Goal: Information Seeking & Learning: Learn about a topic

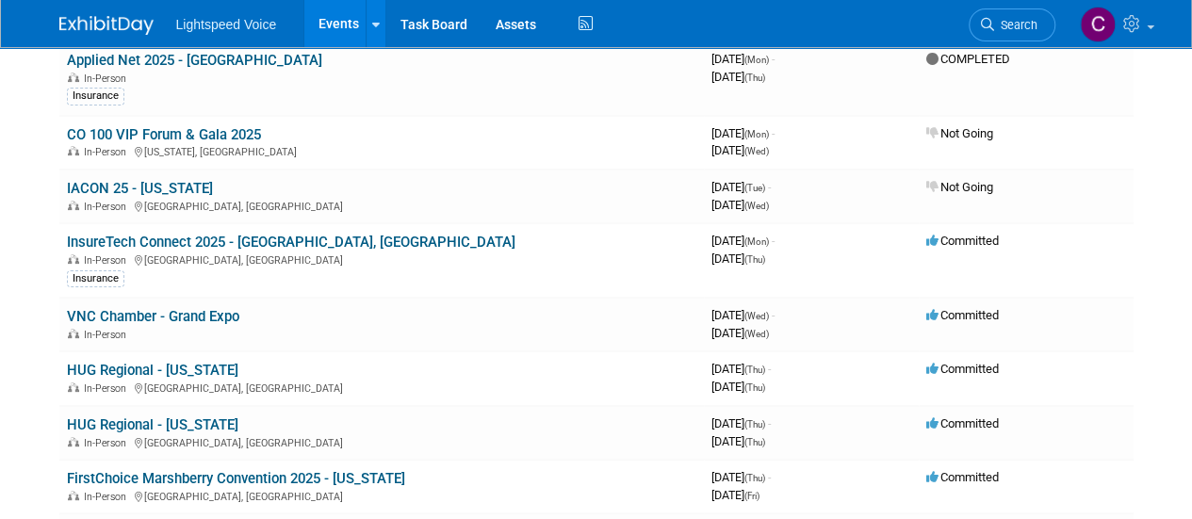
scroll to position [175, 0]
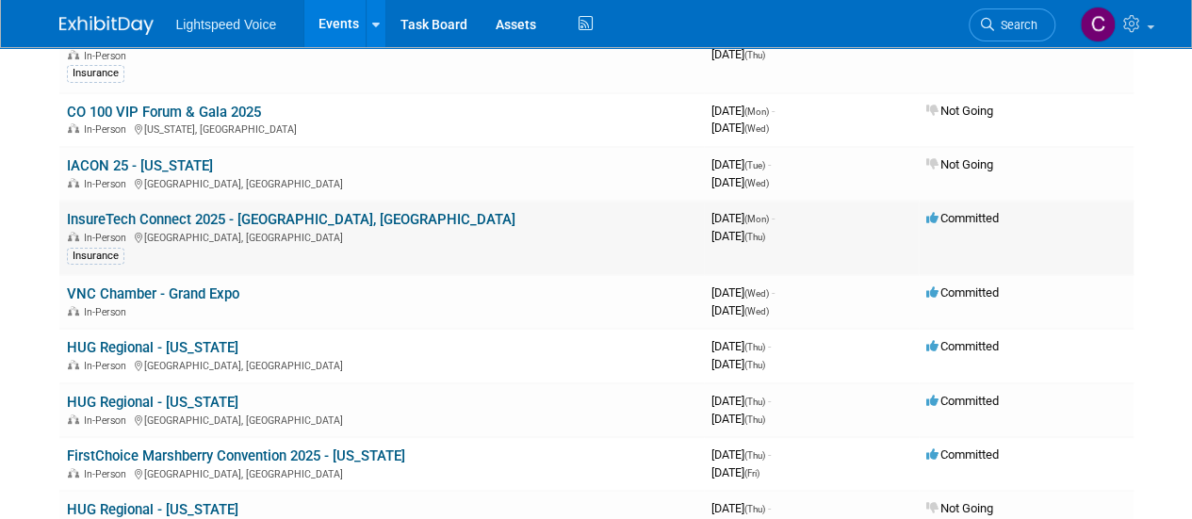
click at [303, 223] on link "InsureTech Connect 2025 - [GEOGRAPHIC_DATA], [GEOGRAPHIC_DATA]" at bounding box center [291, 219] width 448 height 17
click at [139, 294] on link "VNC Chamber - Grand Expo" at bounding box center [153, 293] width 172 height 17
click at [148, 340] on link "HUG Regional - [US_STATE]" at bounding box center [152, 347] width 171 height 17
click at [133, 397] on link "HUG Regional - [US_STATE]" at bounding box center [152, 402] width 171 height 17
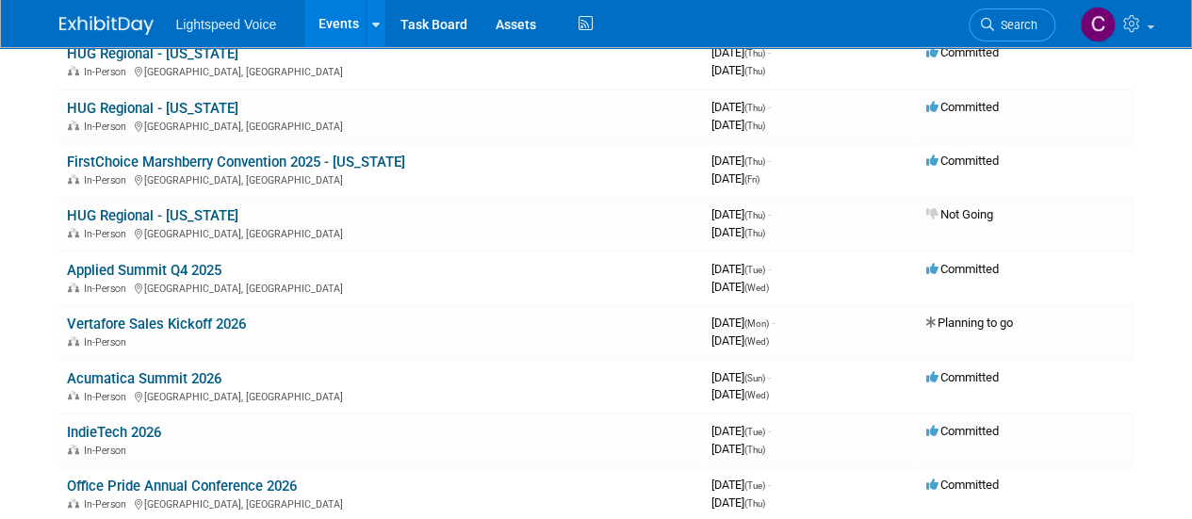
scroll to position [474, 0]
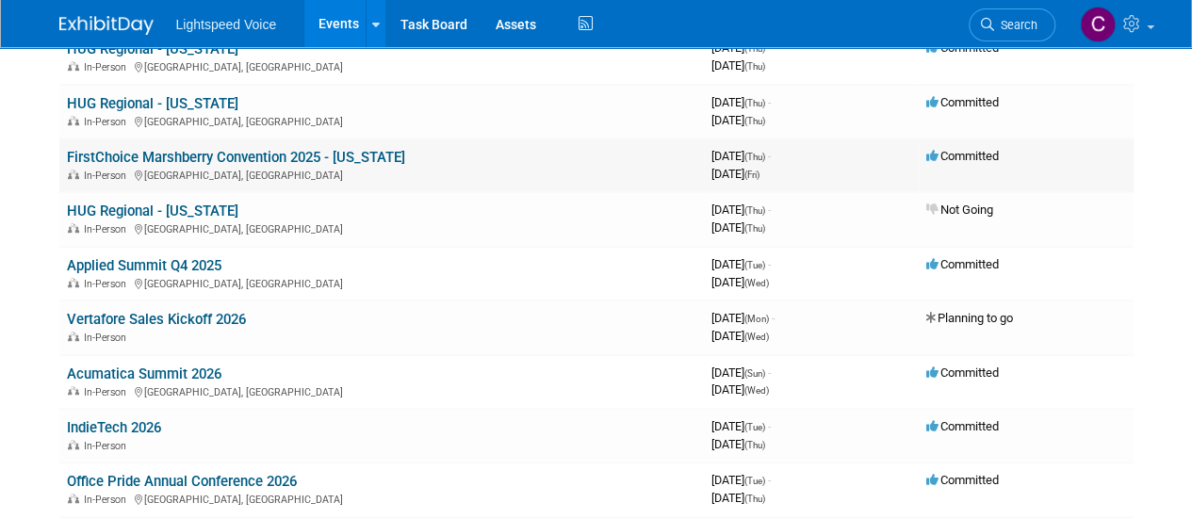
click at [353, 164] on td "FirstChoice Marshberry Convention 2025 - Maryland In-Person Forest Heights, MD" at bounding box center [381, 165] width 644 height 54
click at [352, 155] on link "FirstChoice Marshberry Convention 2025 - [US_STATE]" at bounding box center [236, 157] width 338 height 17
click at [153, 315] on link "Vertafore Sales Kickoff 2026" at bounding box center [156, 319] width 179 height 17
click at [109, 430] on link "IndieTech 2026" at bounding box center [114, 427] width 94 height 17
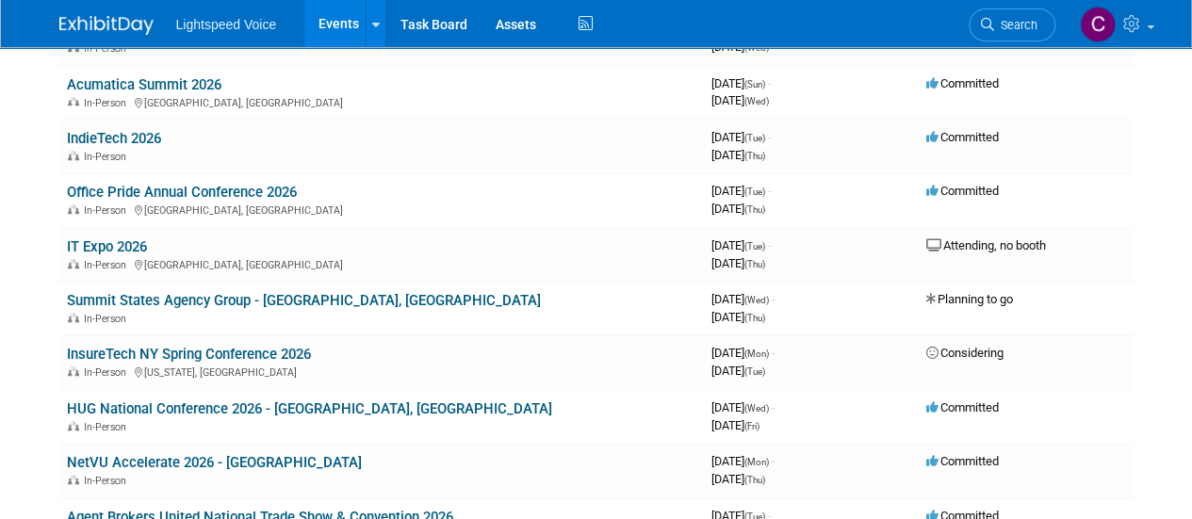
scroll to position [760, 0]
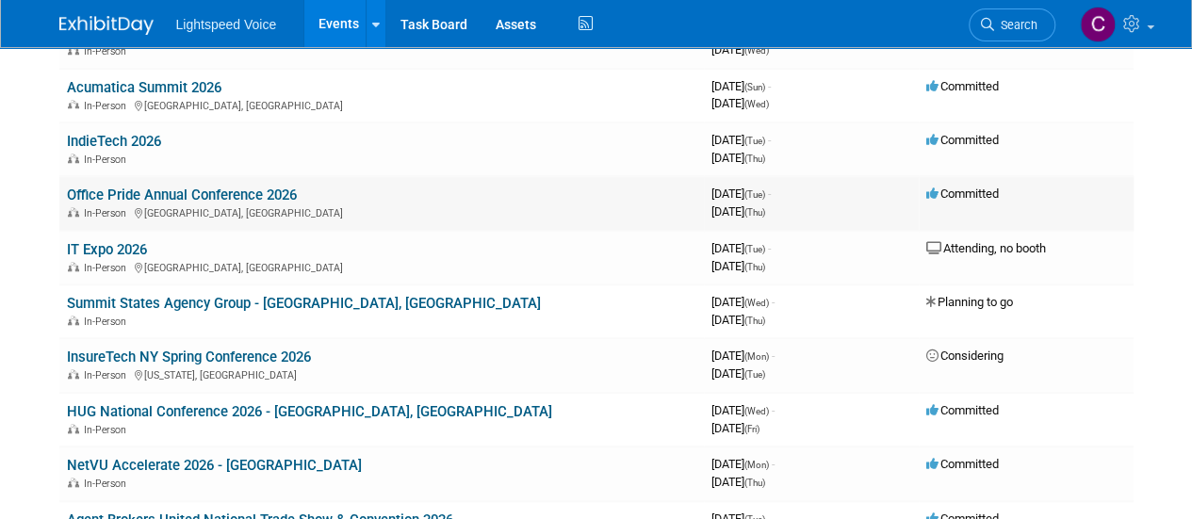
click at [254, 196] on link "Office Pride Annual Conference 2026" at bounding box center [182, 194] width 230 height 17
click at [131, 251] on link "IT Expo 2026" at bounding box center [107, 249] width 80 height 17
click at [235, 408] on link "HUG National Conference 2026 - [GEOGRAPHIC_DATA], [GEOGRAPHIC_DATA]" at bounding box center [309, 411] width 485 height 17
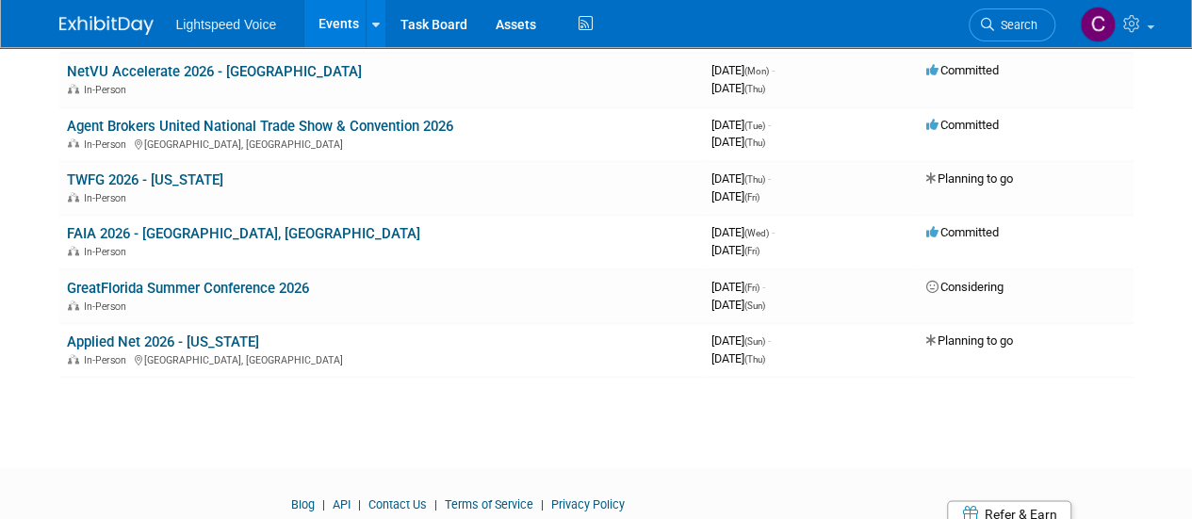
scroll to position [1162, 0]
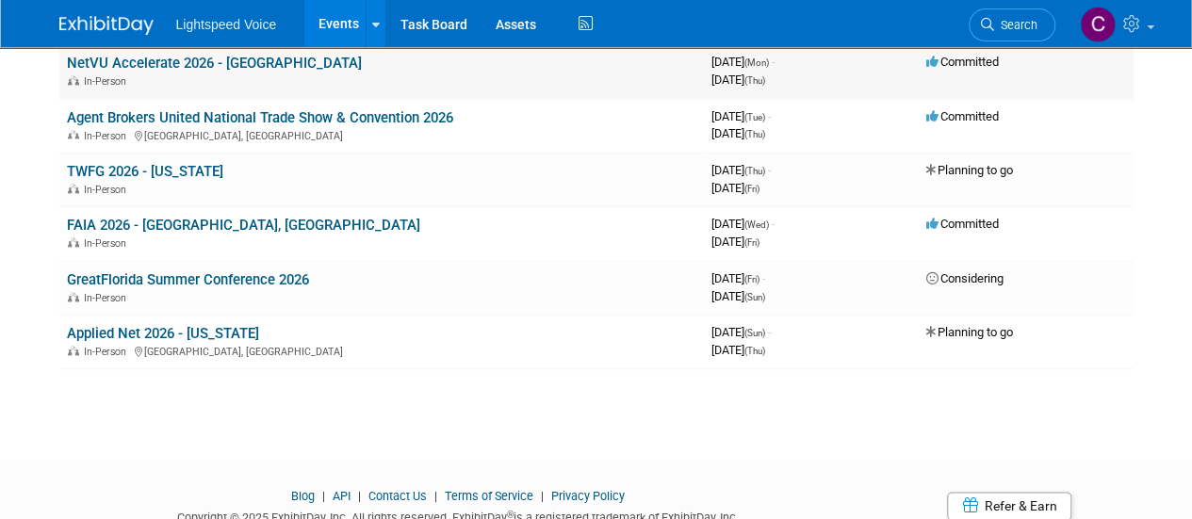
click at [256, 63] on link "NetVU Accelerate 2026 - [GEOGRAPHIC_DATA]" at bounding box center [214, 63] width 295 height 17
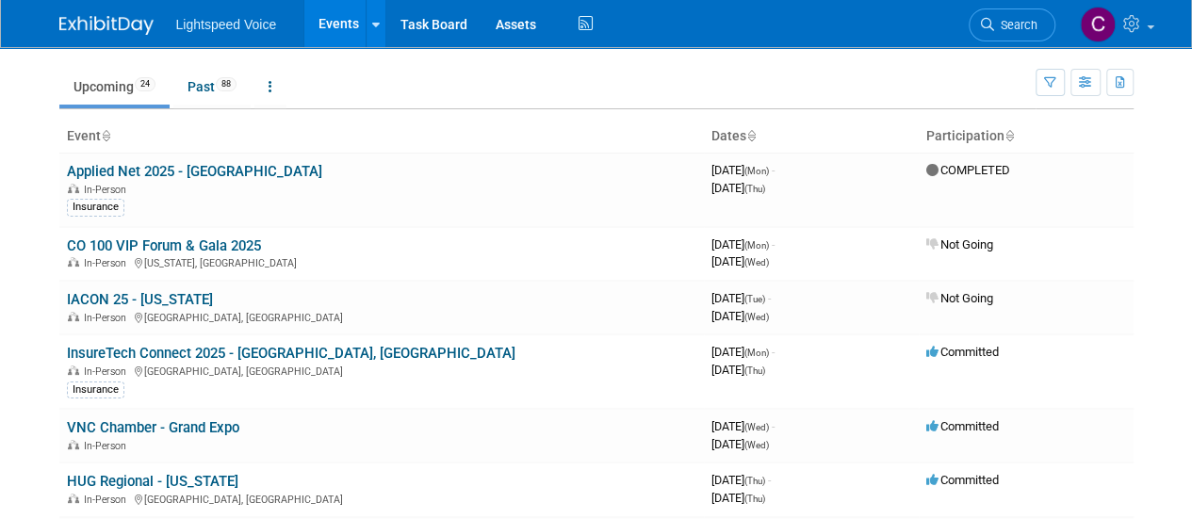
scroll to position [0, 0]
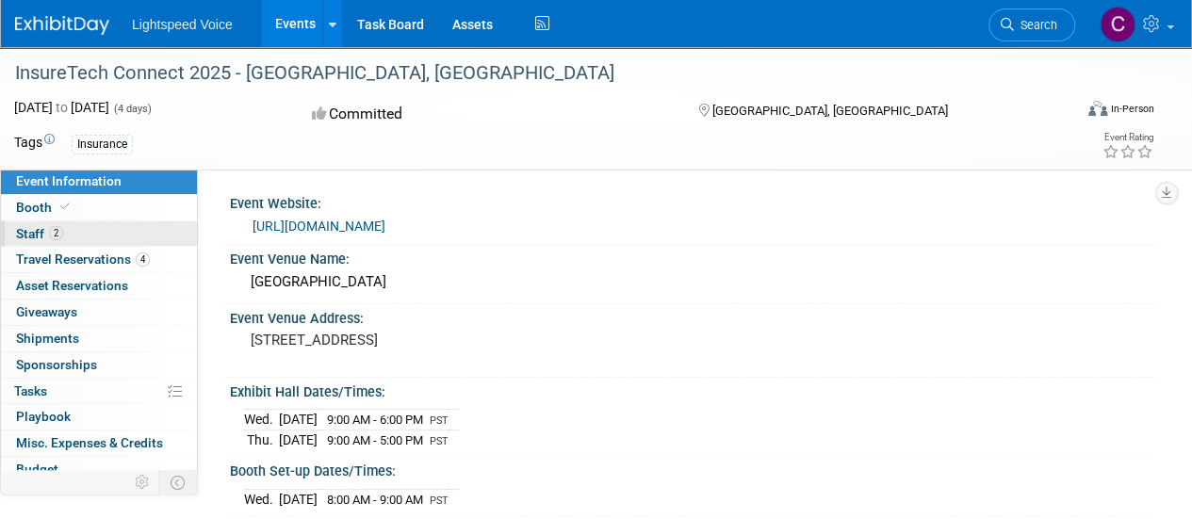
click at [45, 236] on span "Staff 2" at bounding box center [39, 233] width 47 height 15
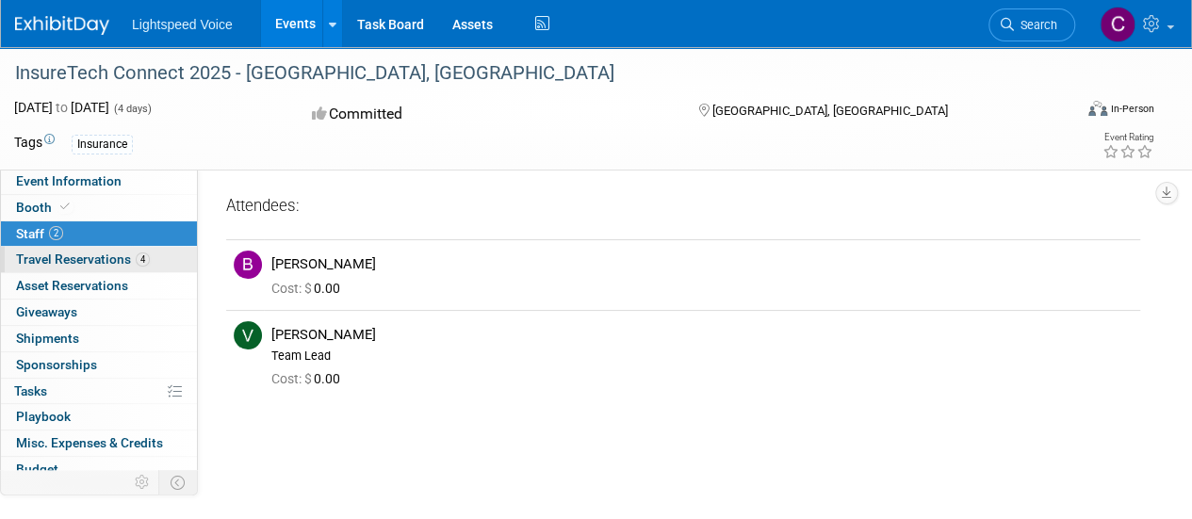
click at [81, 258] on span "Travel Reservations 4" at bounding box center [83, 258] width 134 height 15
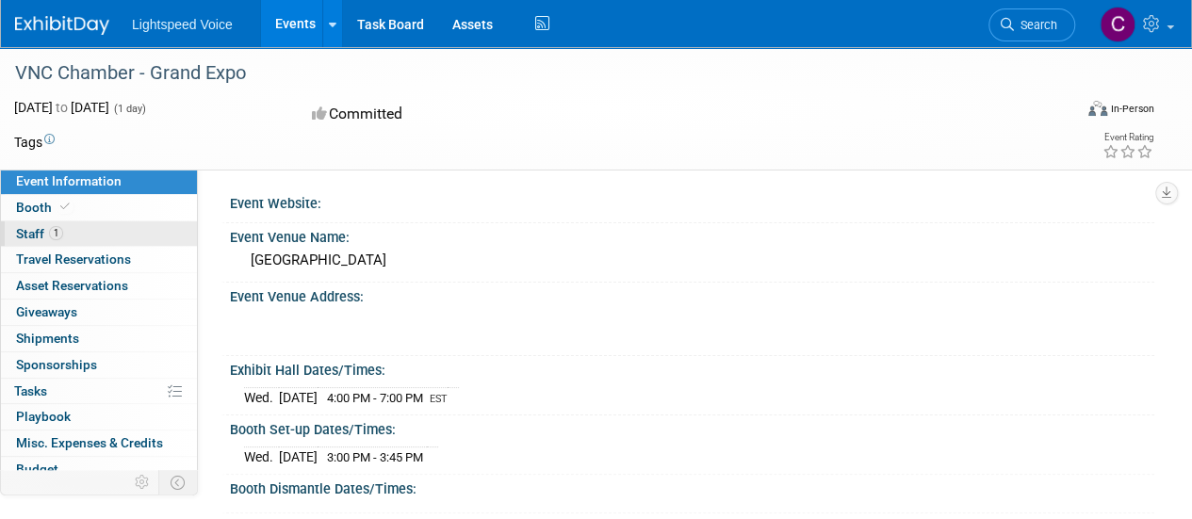
click at [44, 235] on span "Staff 1" at bounding box center [39, 233] width 47 height 15
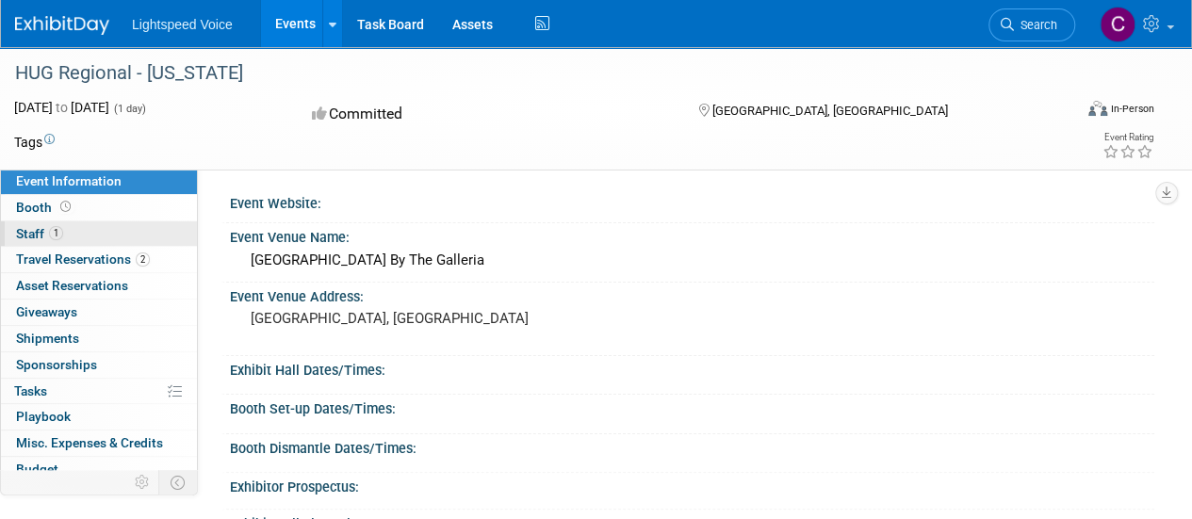
click at [37, 237] on span "Staff 1" at bounding box center [39, 233] width 47 height 15
click at [30, 235] on span "Staff 1" at bounding box center [39, 233] width 47 height 15
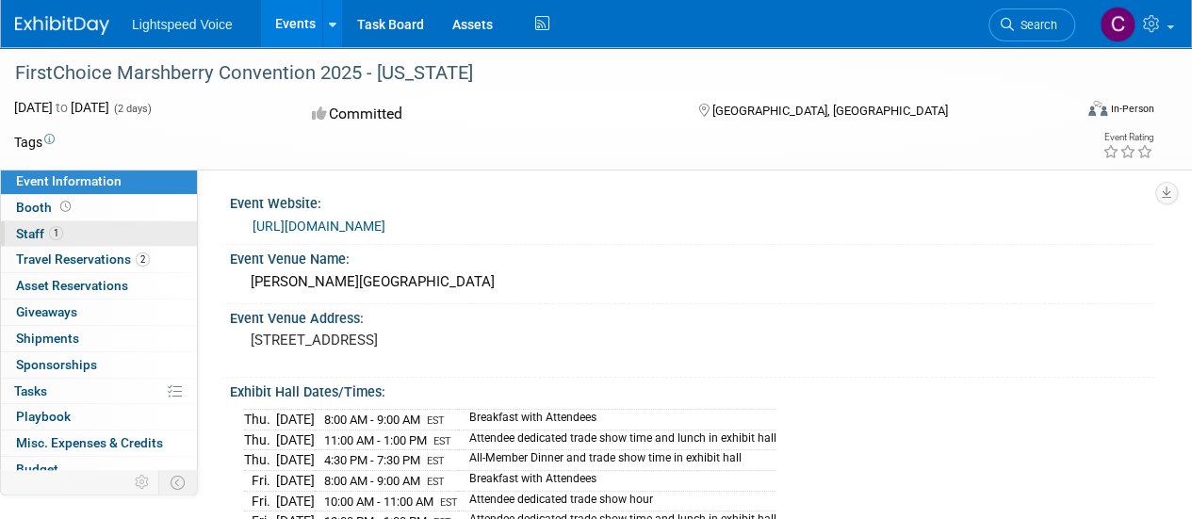
click at [30, 227] on span "Staff 1" at bounding box center [39, 233] width 47 height 15
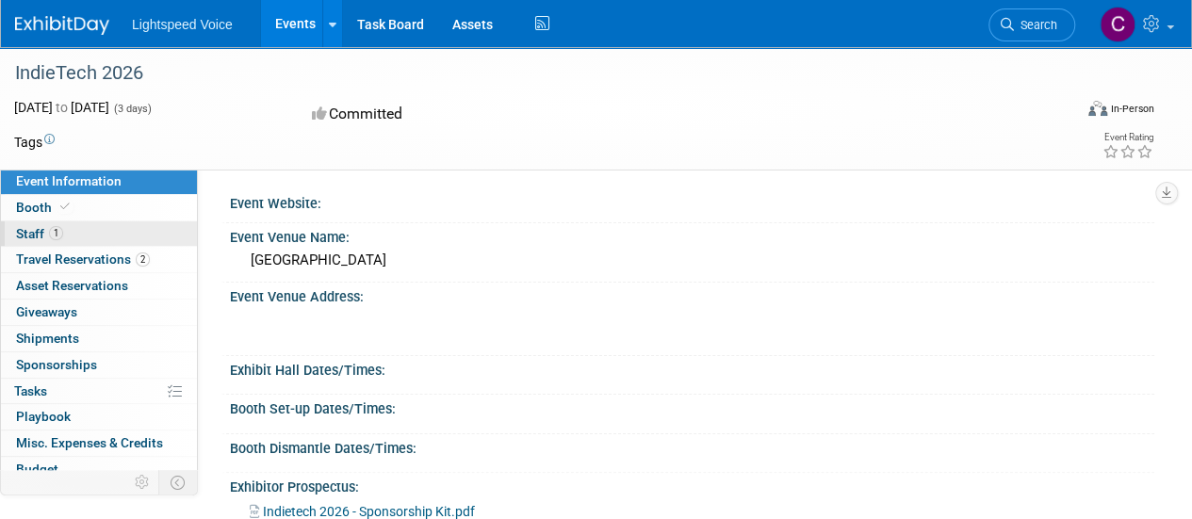
click at [38, 229] on span "Staff 1" at bounding box center [39, 233] width 47 height 15
